Goal: Task Accomplishment & Management: Manage account settings

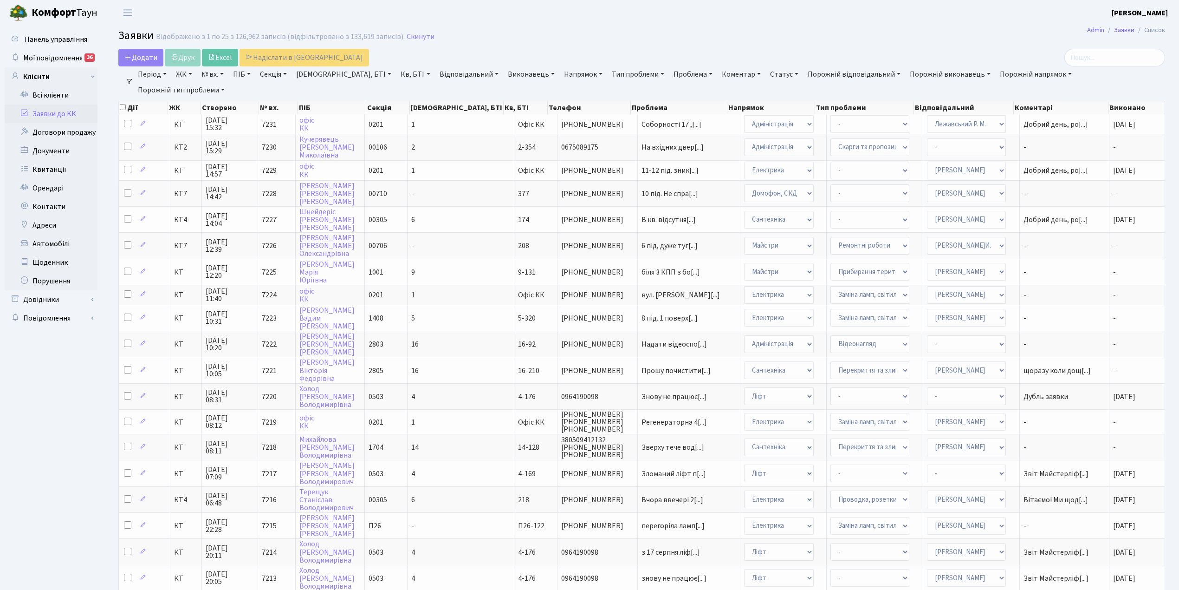
select select "25"
click at [418, 39] on link "Скинути" at bounding box center [421, 36] width 28 height 9
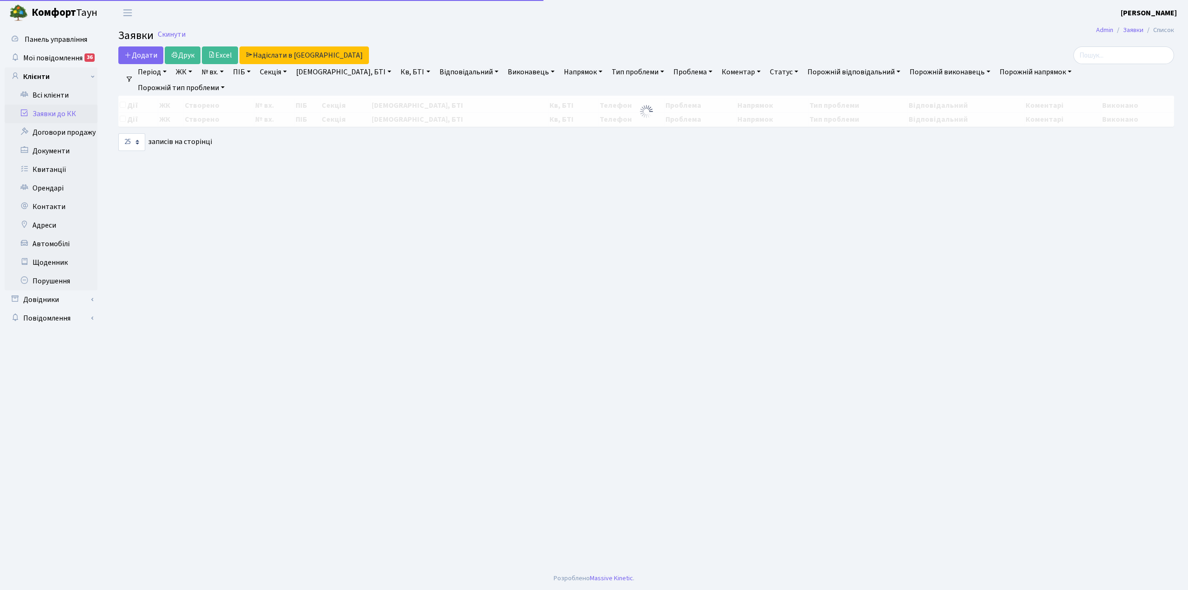
select select "25"
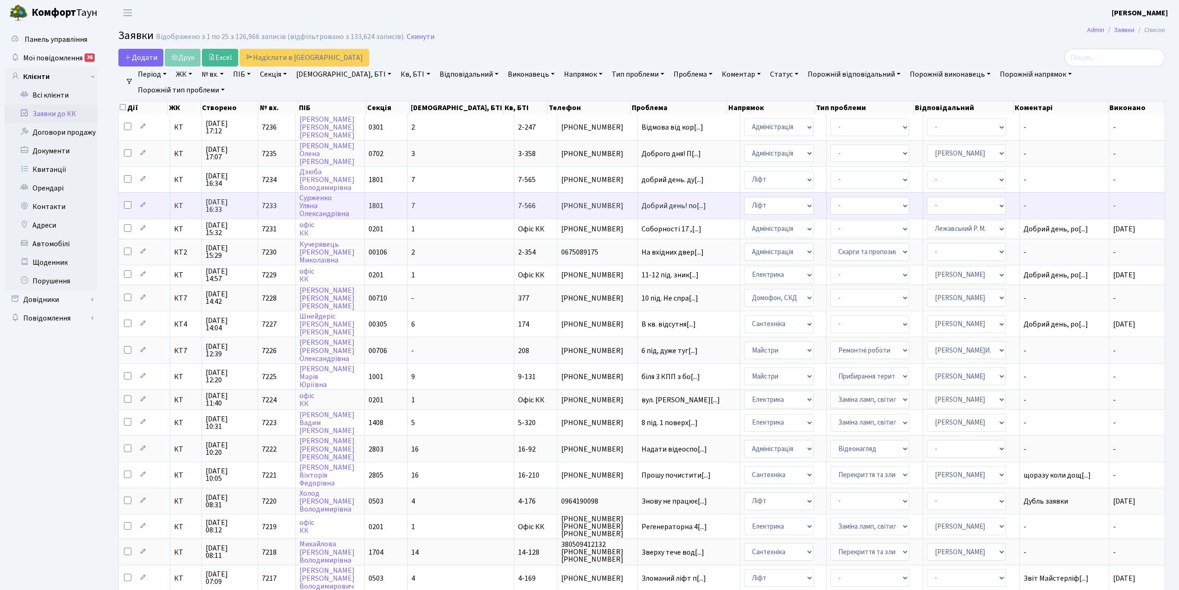
click at [448, 204] on td "7" at bounding box center [461, 205] width 107 height 26
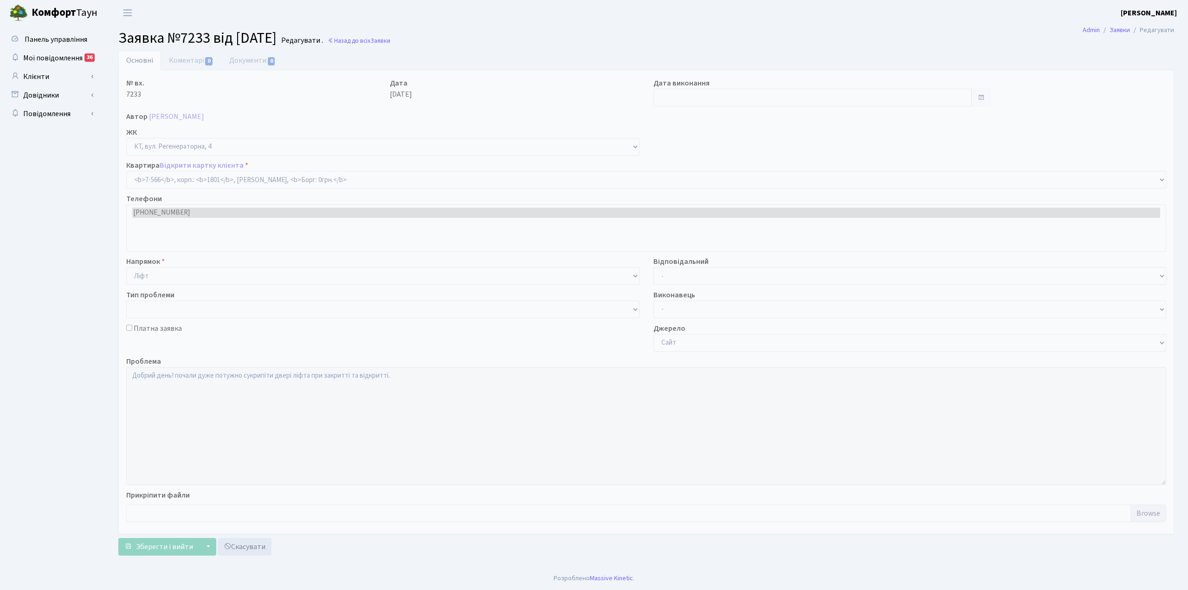
select select "4649"
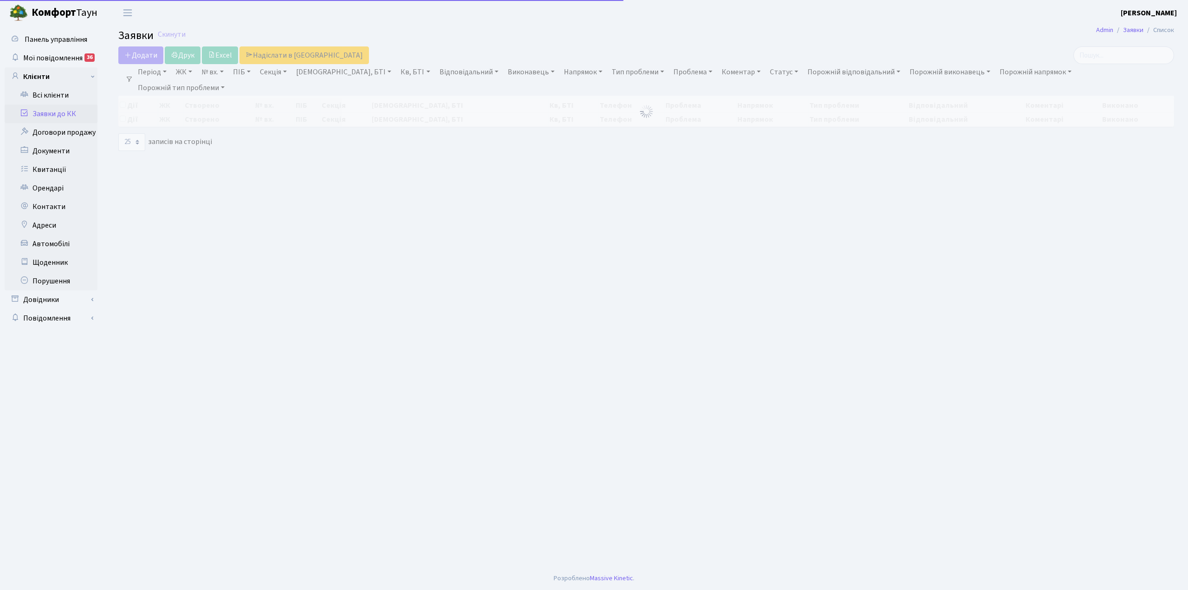
select select "25"
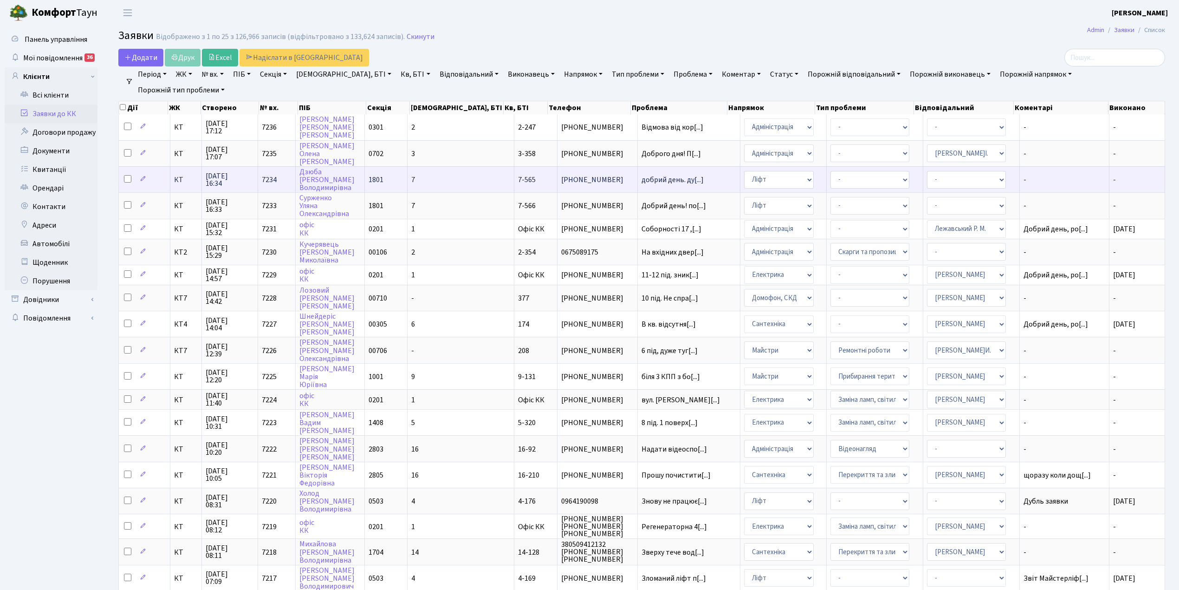
click at [454, 174] on td "7" at bounding box center [461, 179] width 107 height 26
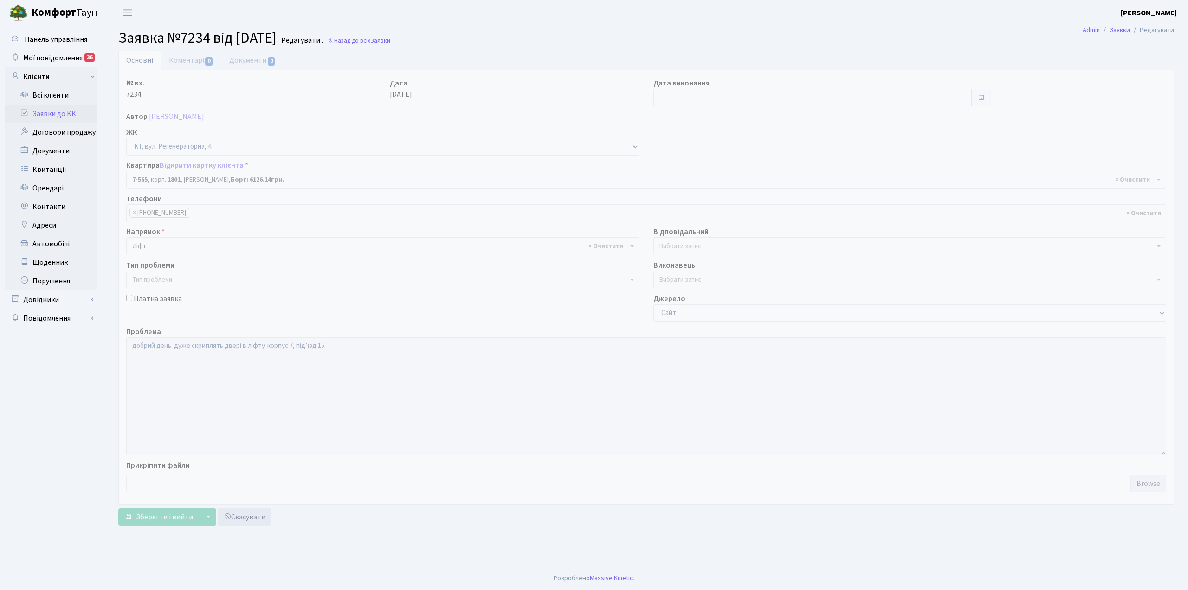
select select "4648"
click at [176, 60] on link "Коментарі 0" at bounding box center [191, 60] width 60 height 19
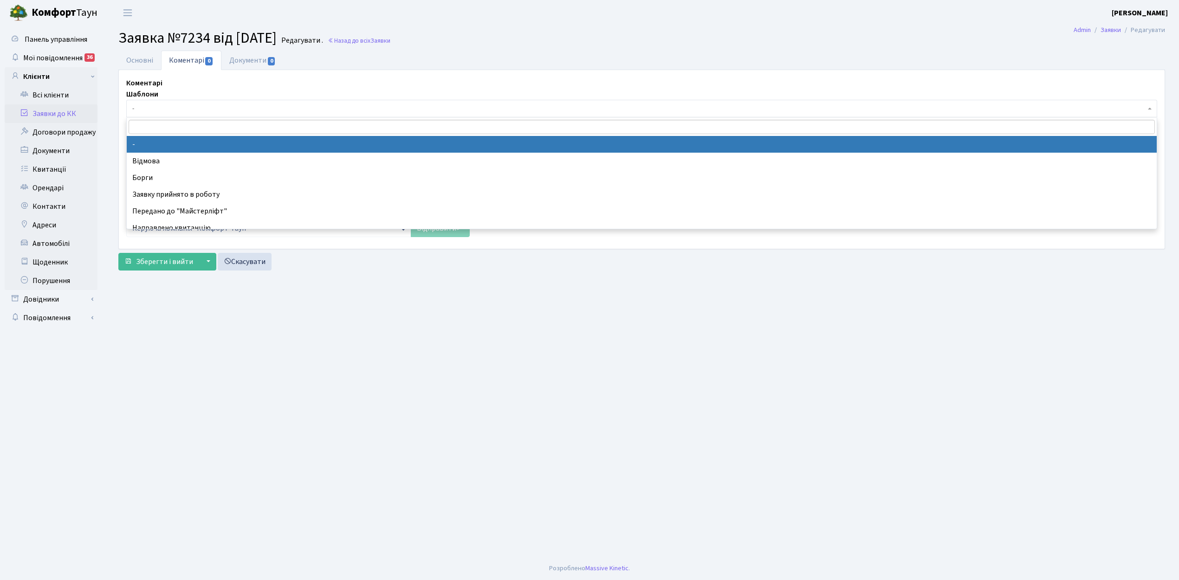
click at [155, 107] on span "-" at bounding box center [638, 108] width 1013 height 9
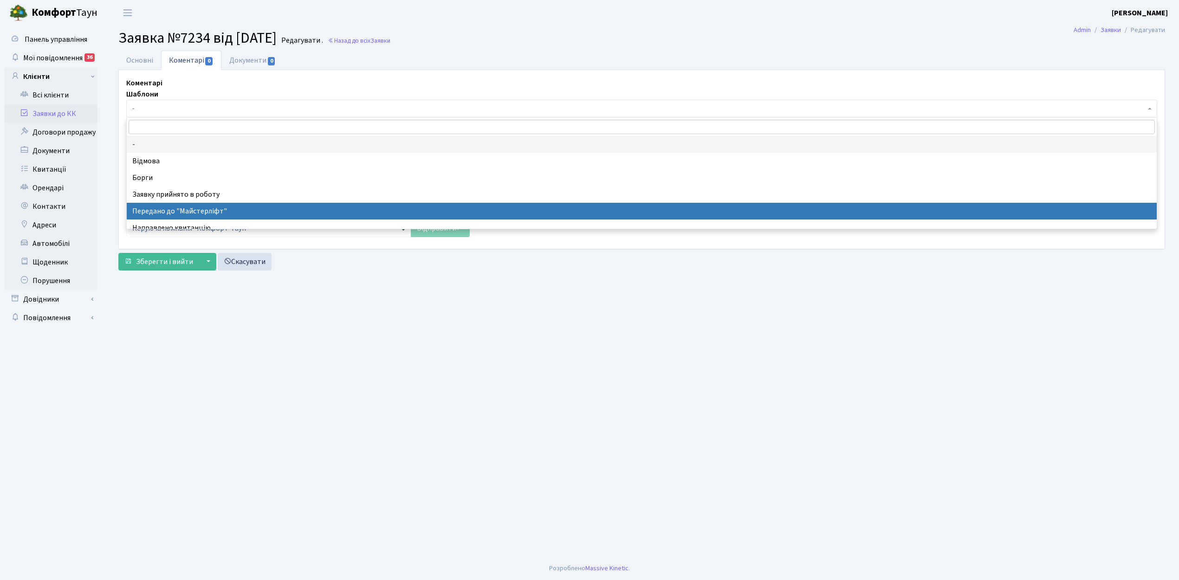
select select "9"
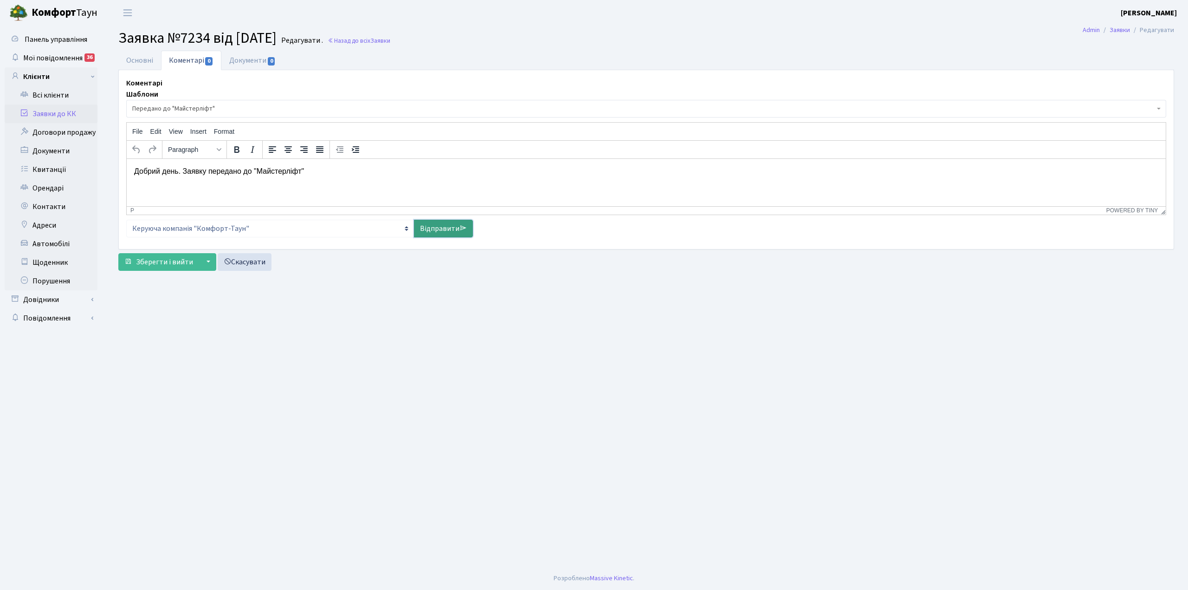
click at [442, 229] on link "Відправити" at bounding box center [443, 229] width 59 height 18
select select
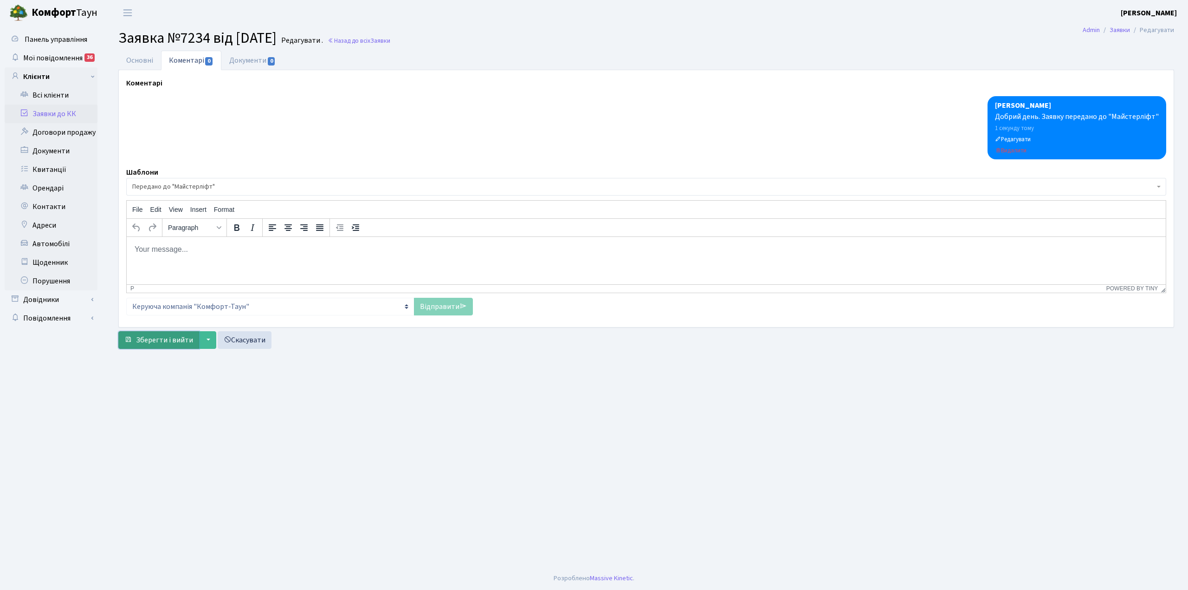
click at [154, 340] on span "Зберегти і вийти" at bounding box center [164, 340] width 57 height 10
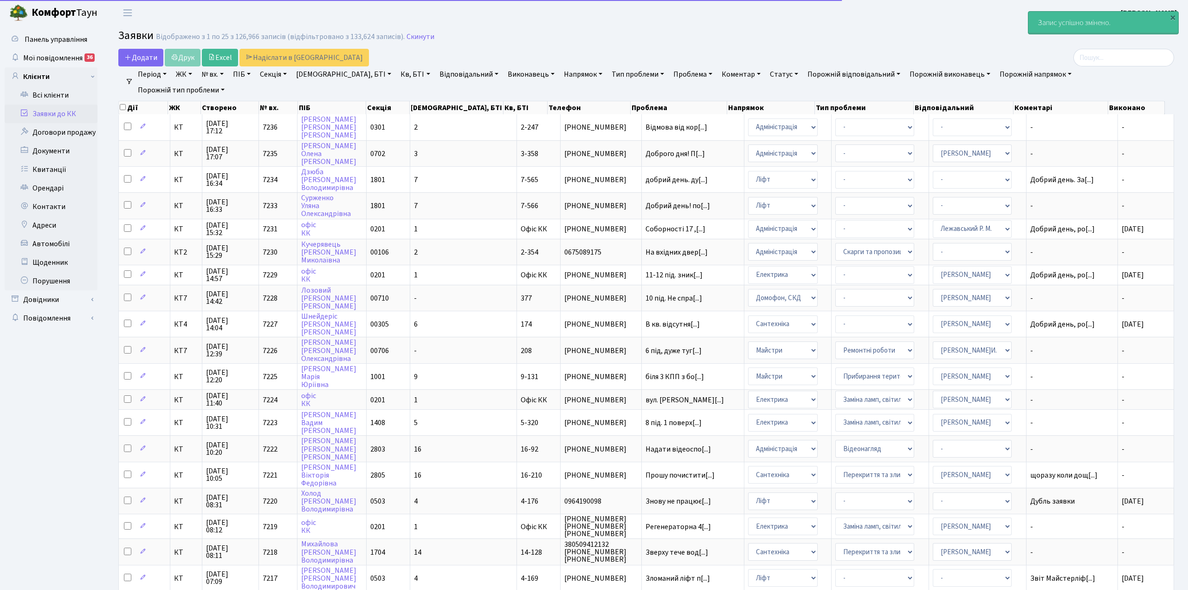
select select "25"
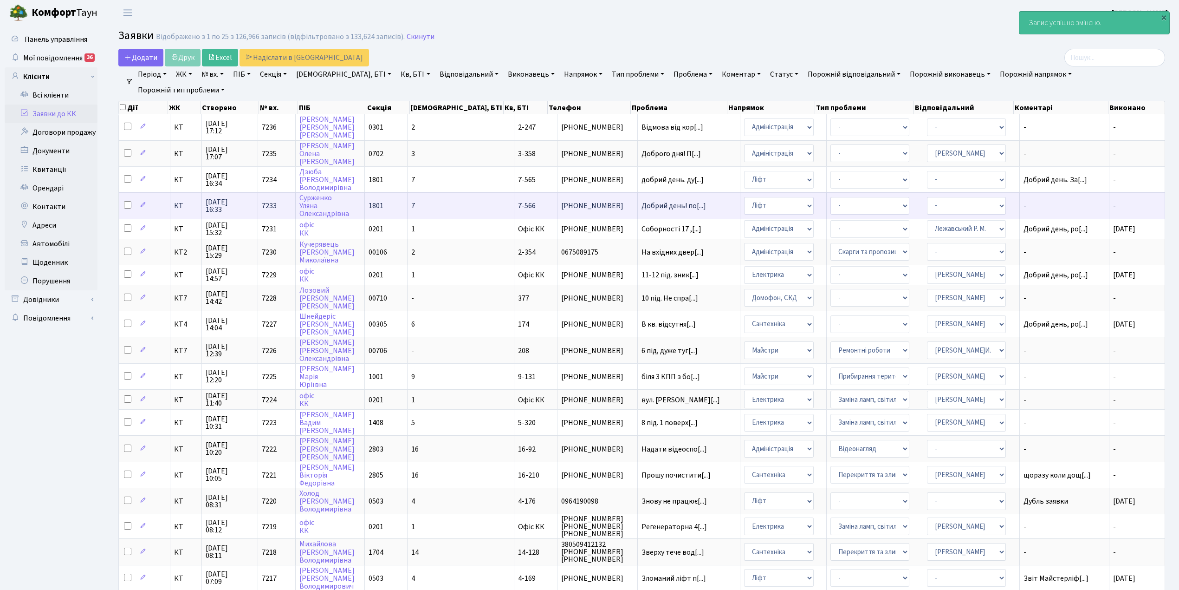
click at [462, 205] on td "7" at bounding box center [461, 205] width 107 height 26
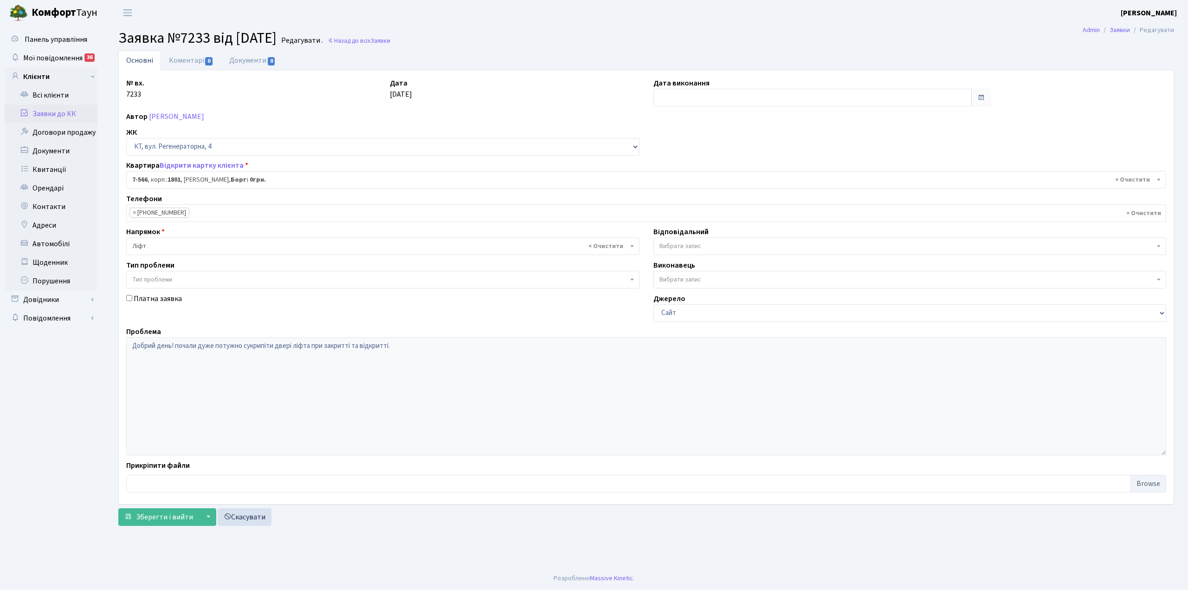
select select "4649"
click at [179, 60] on link "Коментарі 0" at bounding box center [191, 60] width 60 height 19
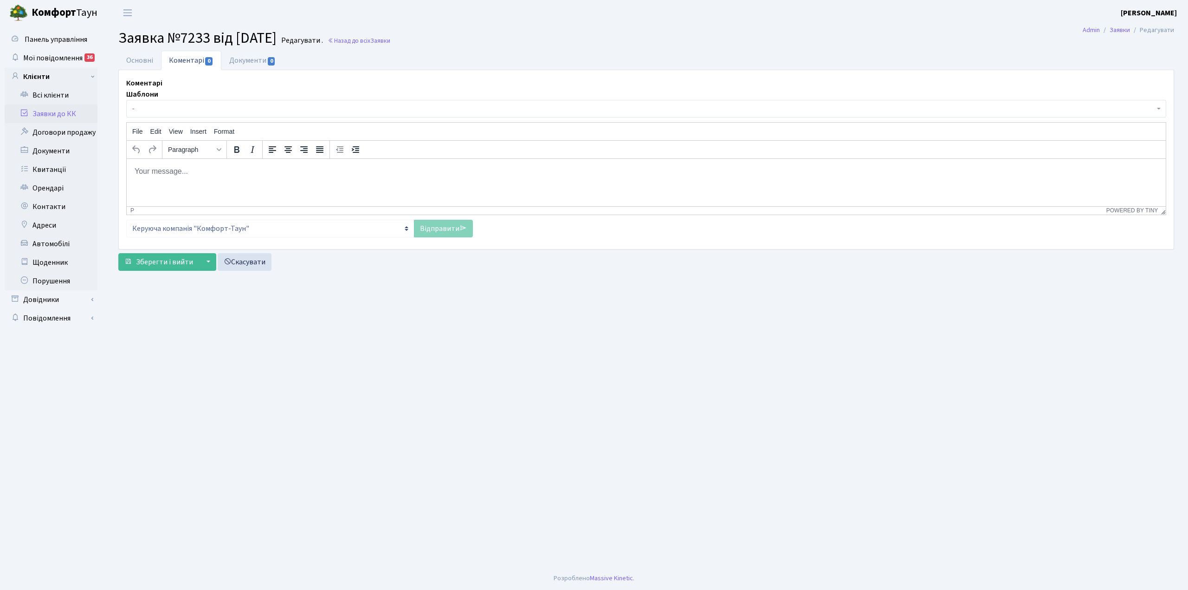
click at [138, 103] on span "-" at bounding box center [646, 109] width 1040 height 18
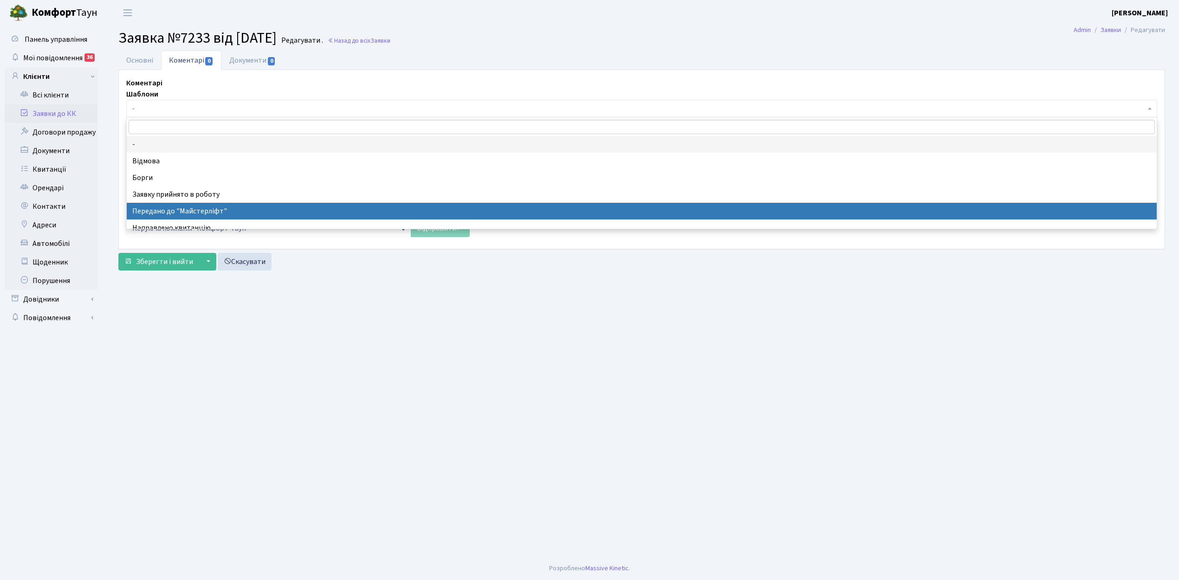
select select "9"
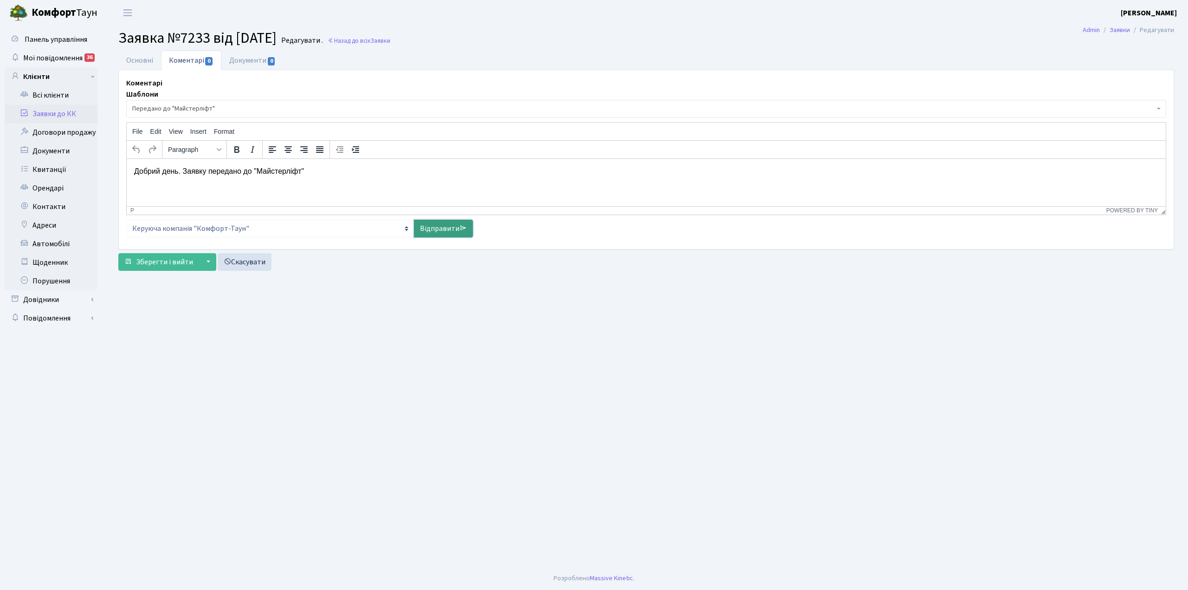
click at [428, 231] on link "Відправити" at bounding box center [443, 229] width 59 height 18
select select
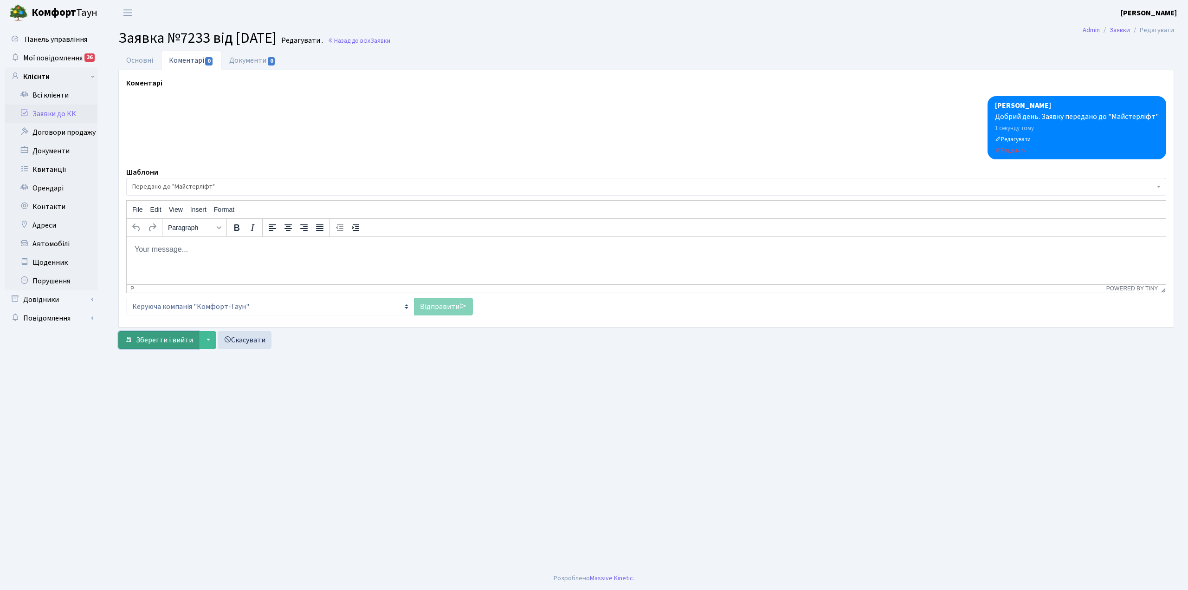
click at [163, 344] on span "Зберегти і вийти" at bounding box center [164, 340] width 57 height 10
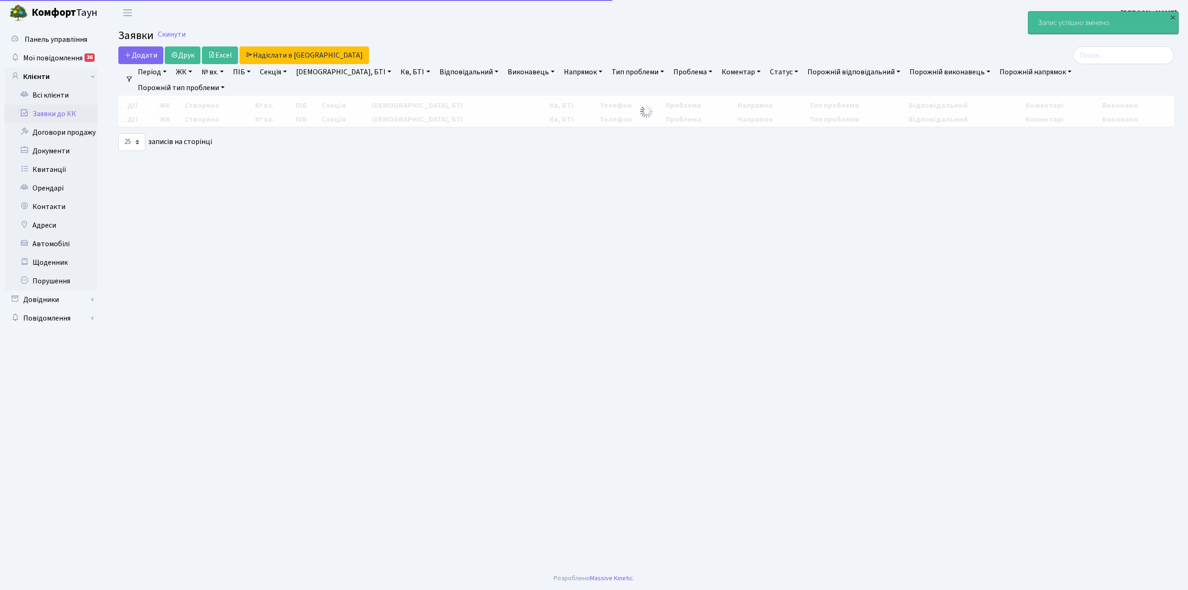
select select "25"
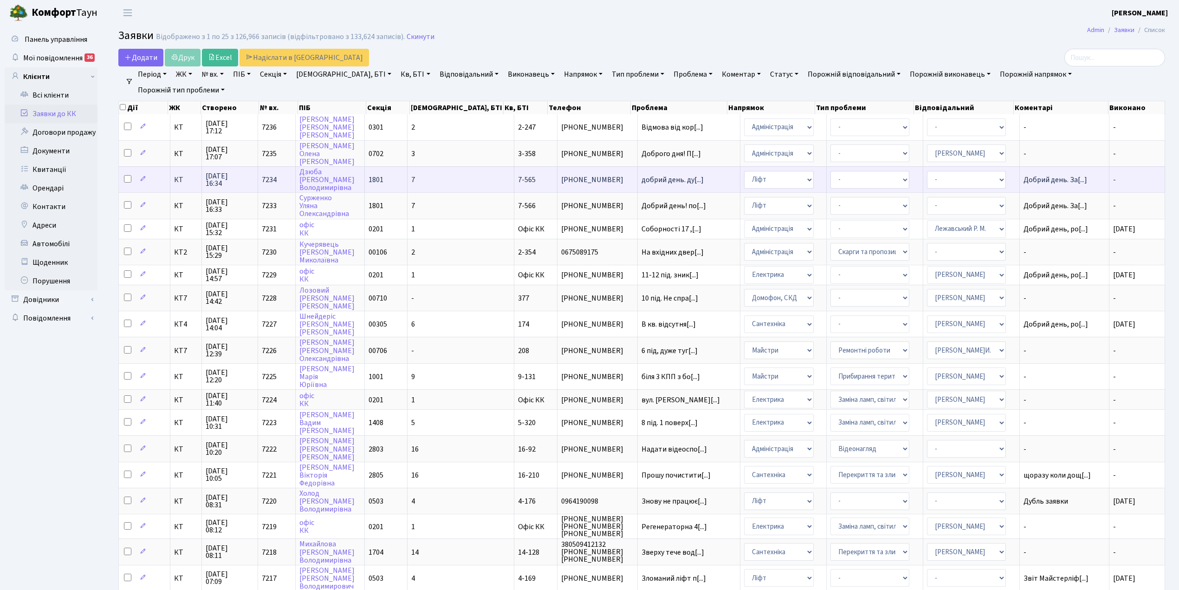
click at [364, 173] on td "[PERSON_NAME]" at bounding box center [330, 179] width 69 height 26
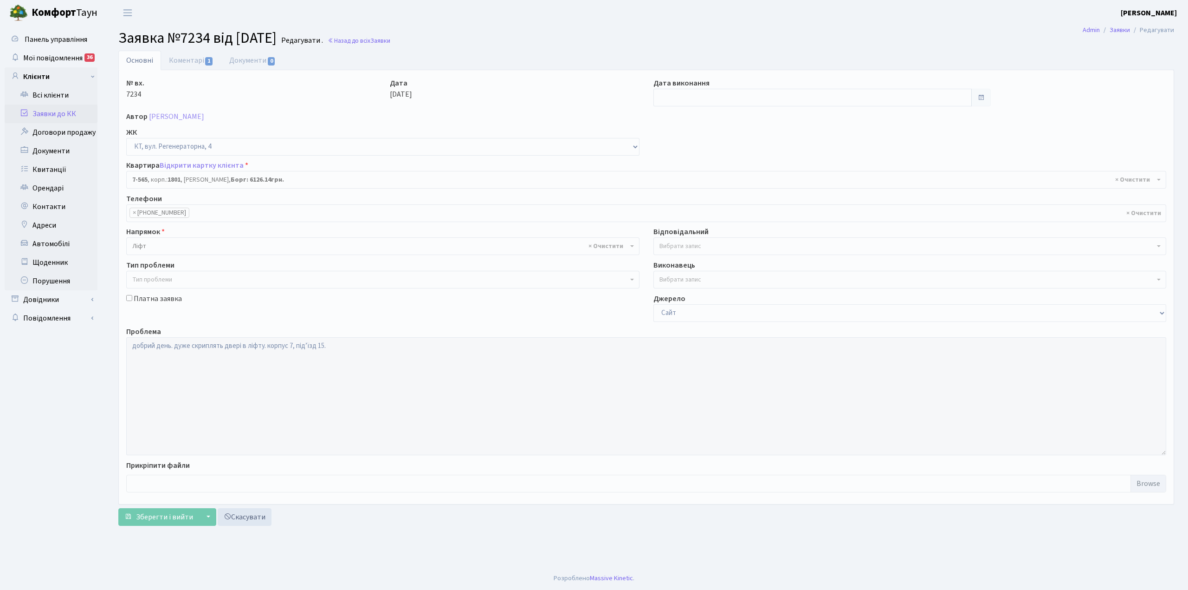
select select "4648"
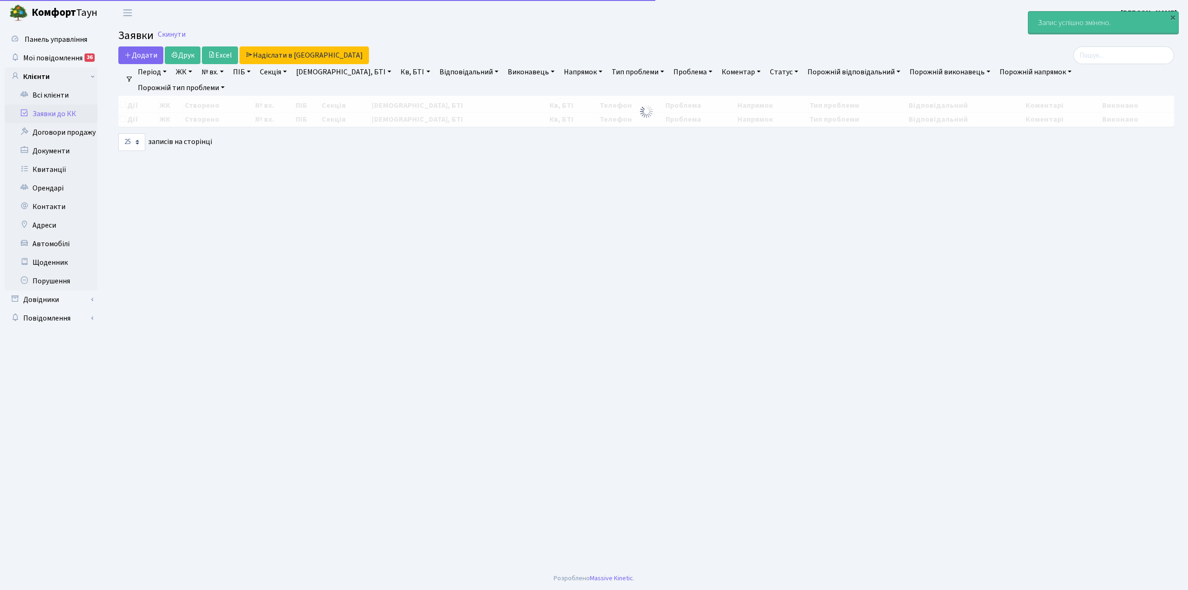
select select "25"
